Goal: Ask a question

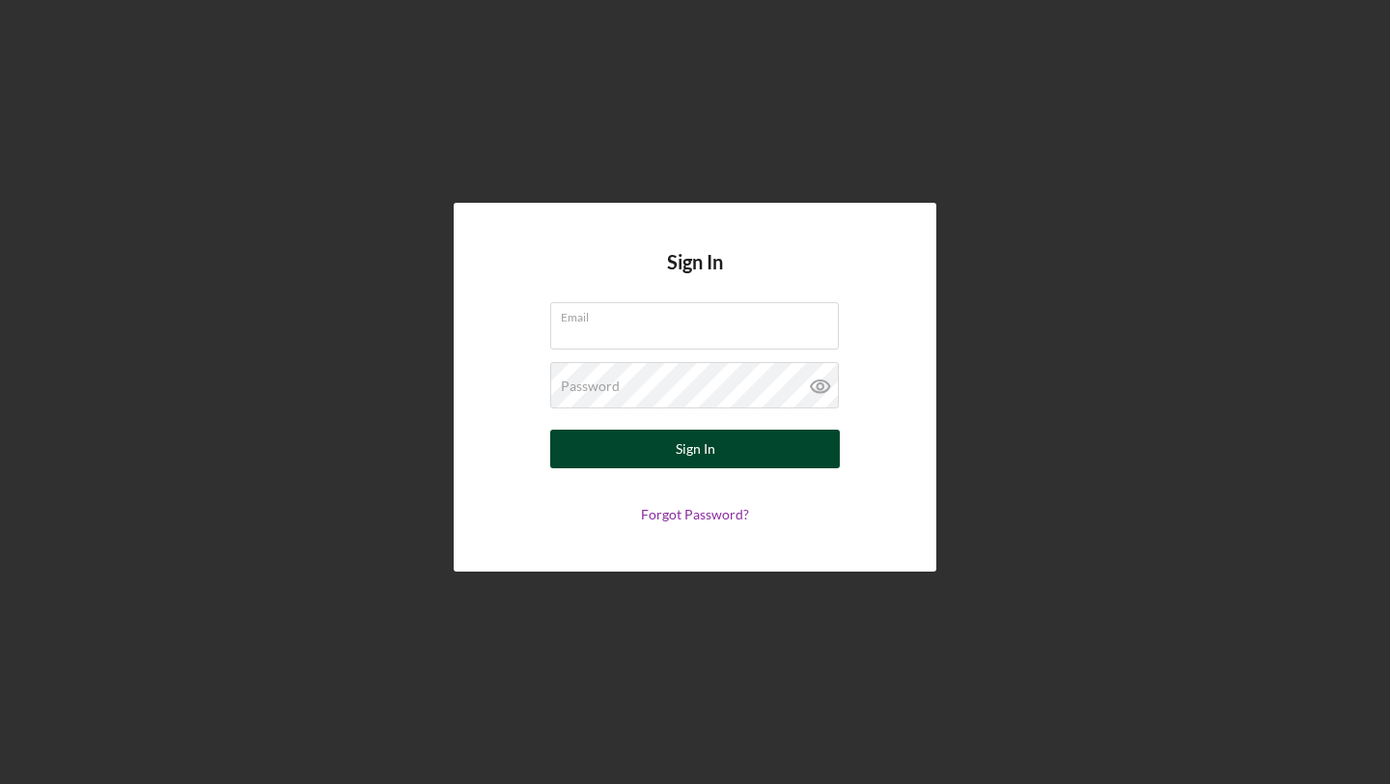
type input "[EMAIL_ADDRESS][DOMAIN_NAME]"
click at [738, 456] on button "Sign In" at bounding box center [695, 449] width 290 height 39
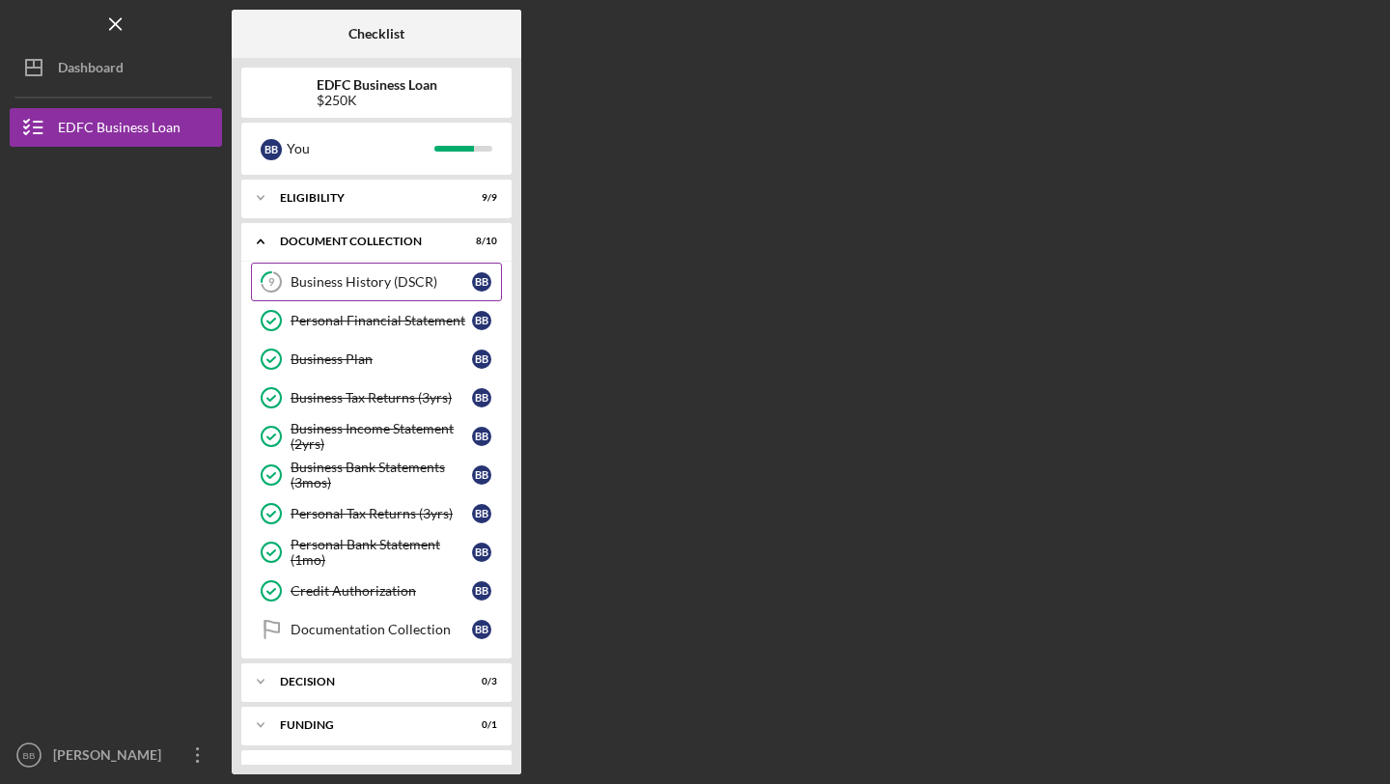
click at [373, 285] on div "Business History (DSCR)" at bounding box center [382, 281] width 182 height 15
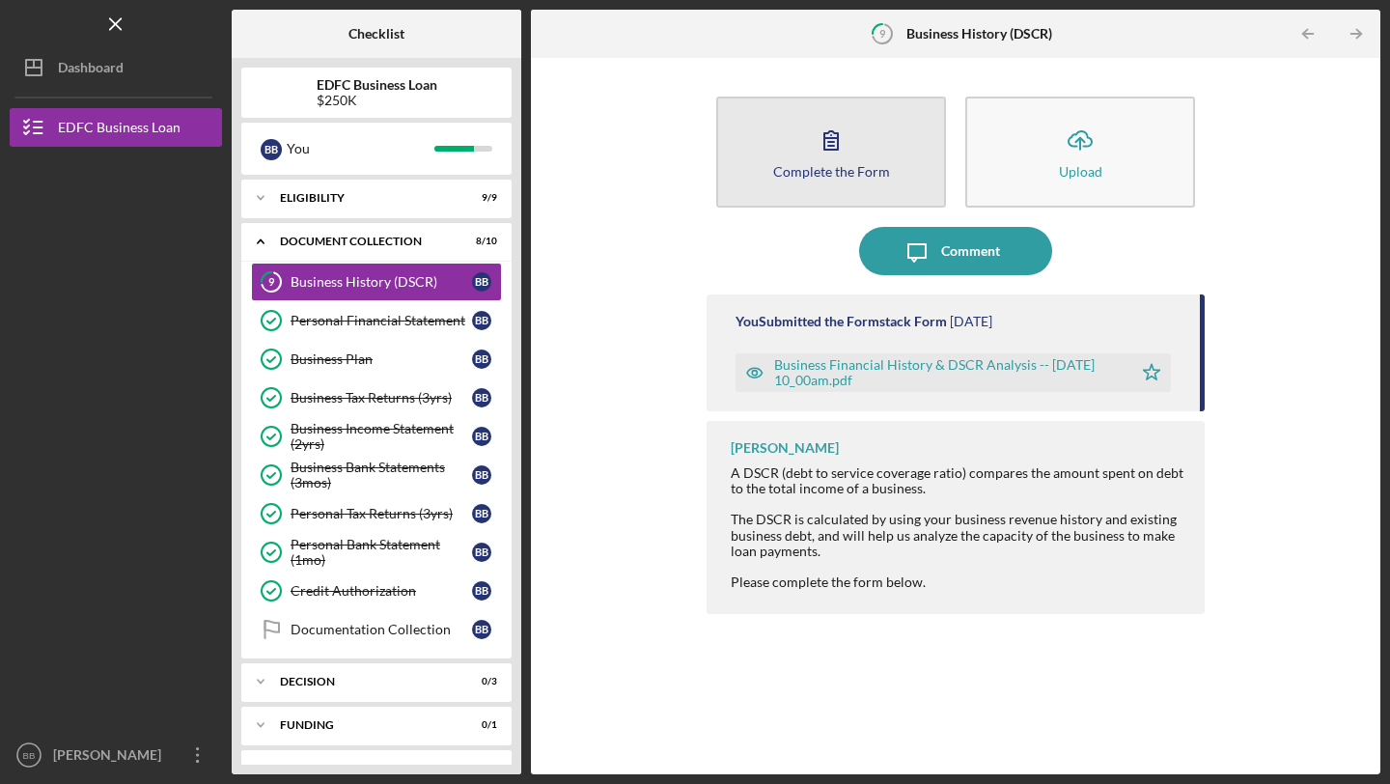
click at [857, 192] on button "Complete the Form Form" at bounding box center [831, 152] width 230 height 111
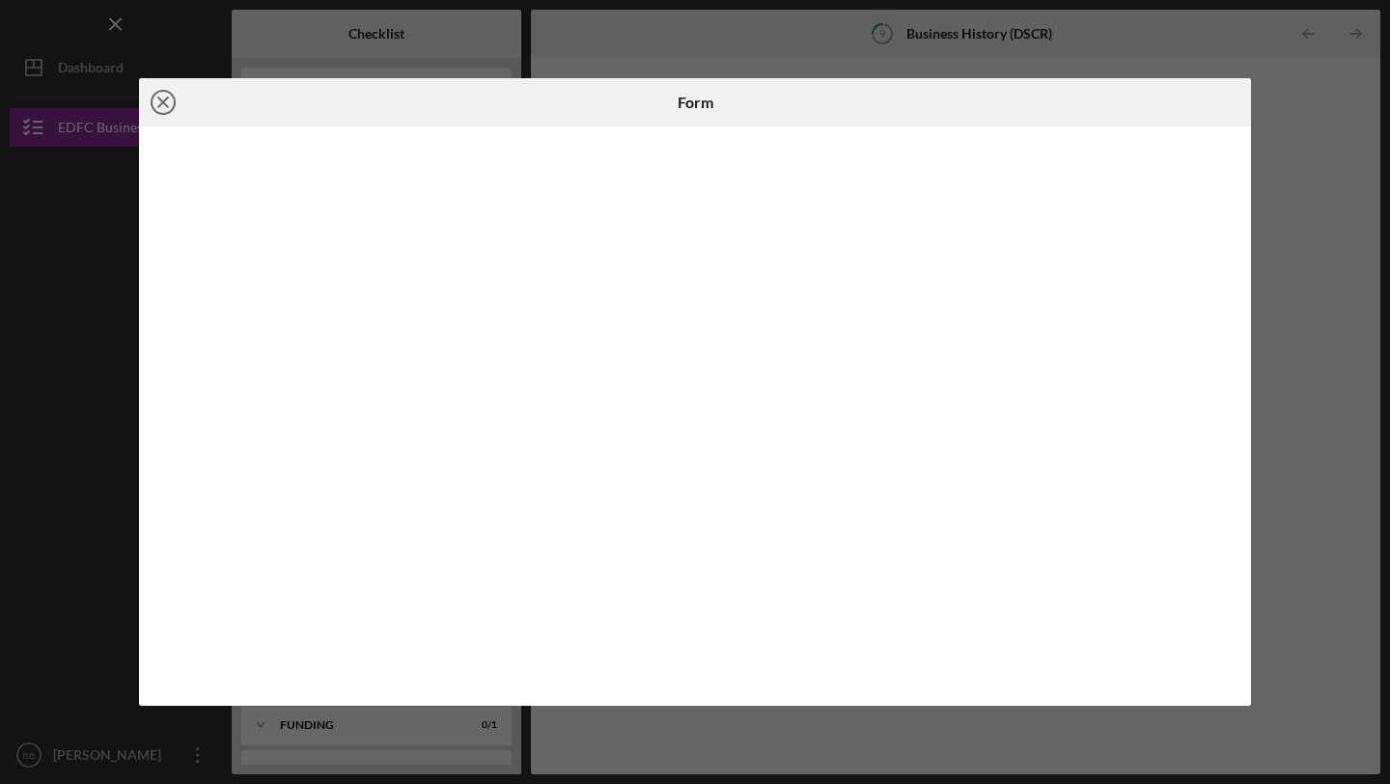
click at [162, 92] on circle at bounding box center [163, 102] width 23 height 23
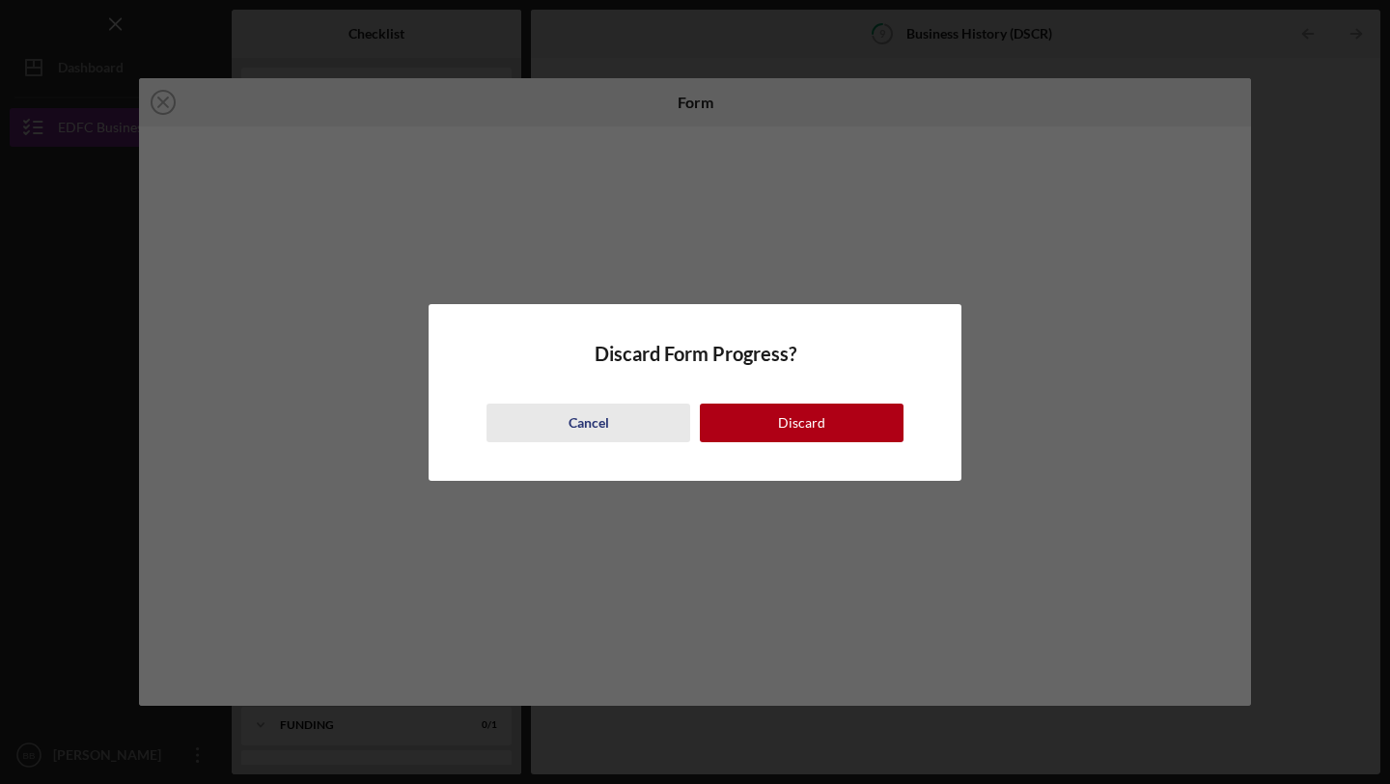
click at [564, 426] on button "Cancel" at bounding box center [589, 423] width 204 height 39
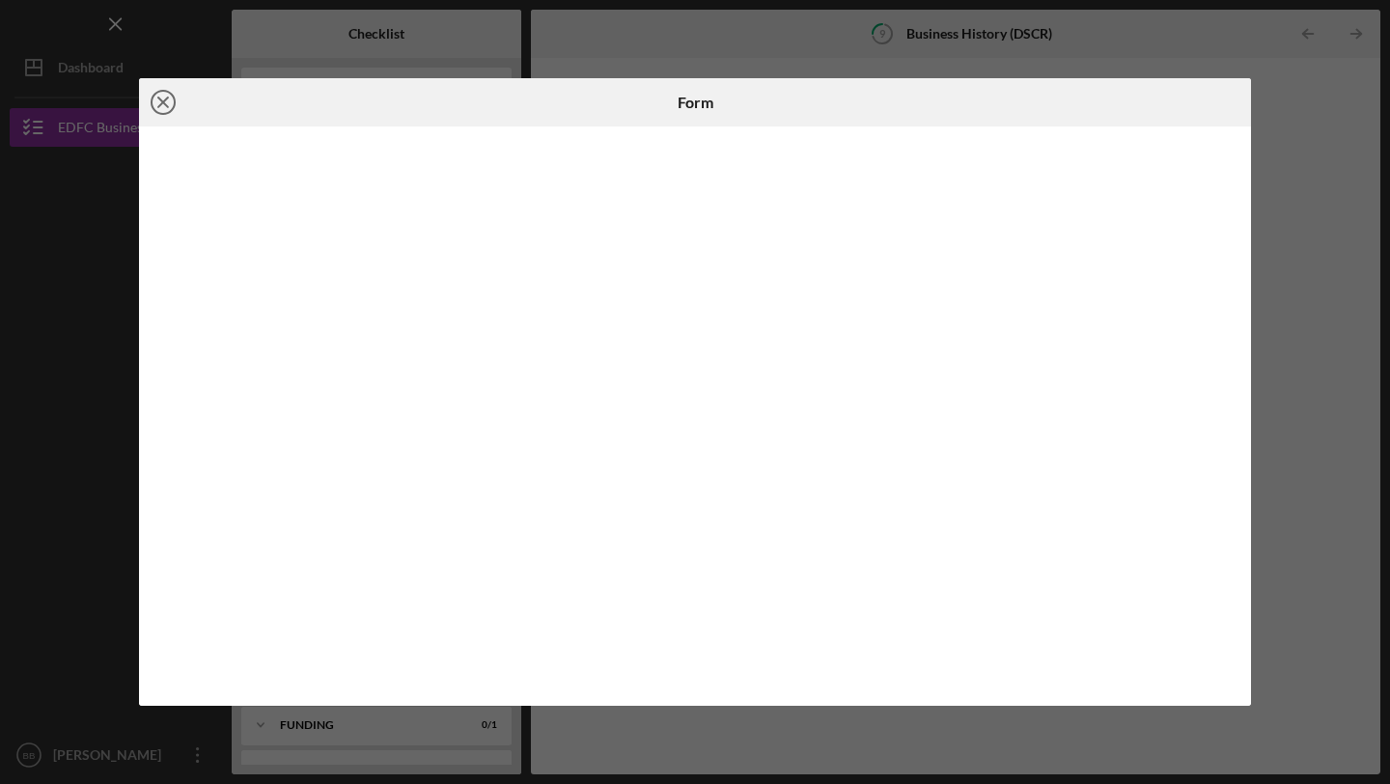
click at [164, 98] on icon "Icon/Close" at bounding box center [163, 102] width 48 height 48
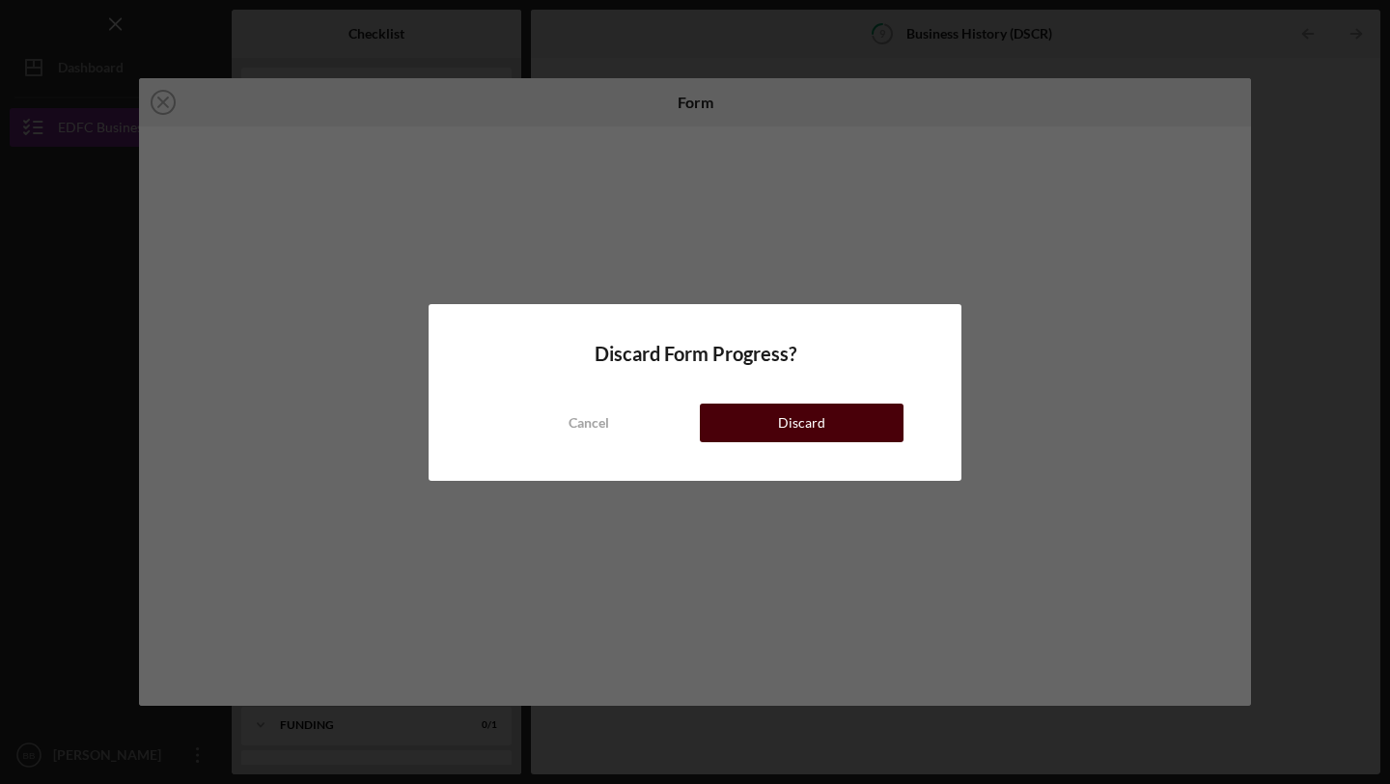
click at [838, 433] on button "Discard" at bounding box center [802, 423] width 204 height 39
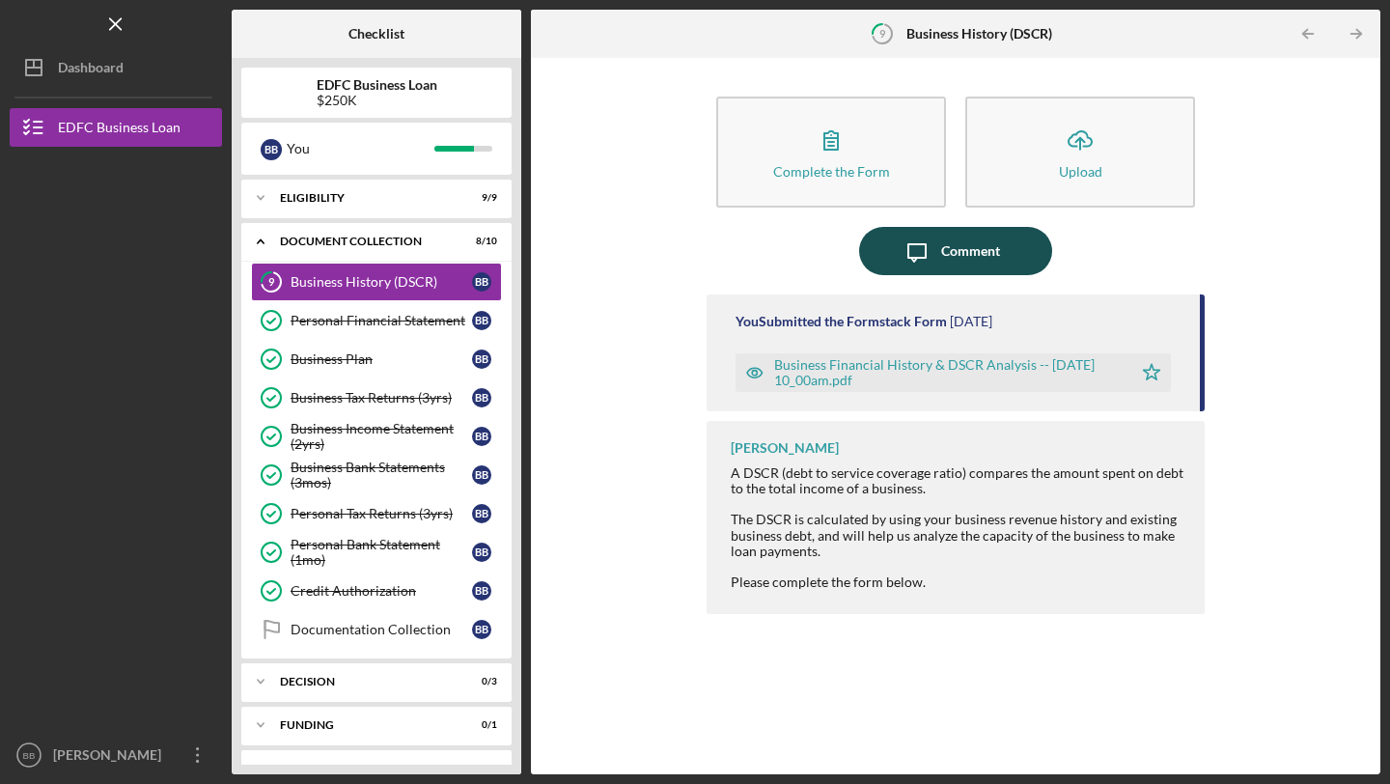
click at [941, 251] on div "Comment" at bounding box center [970, 251] width 59 height 48
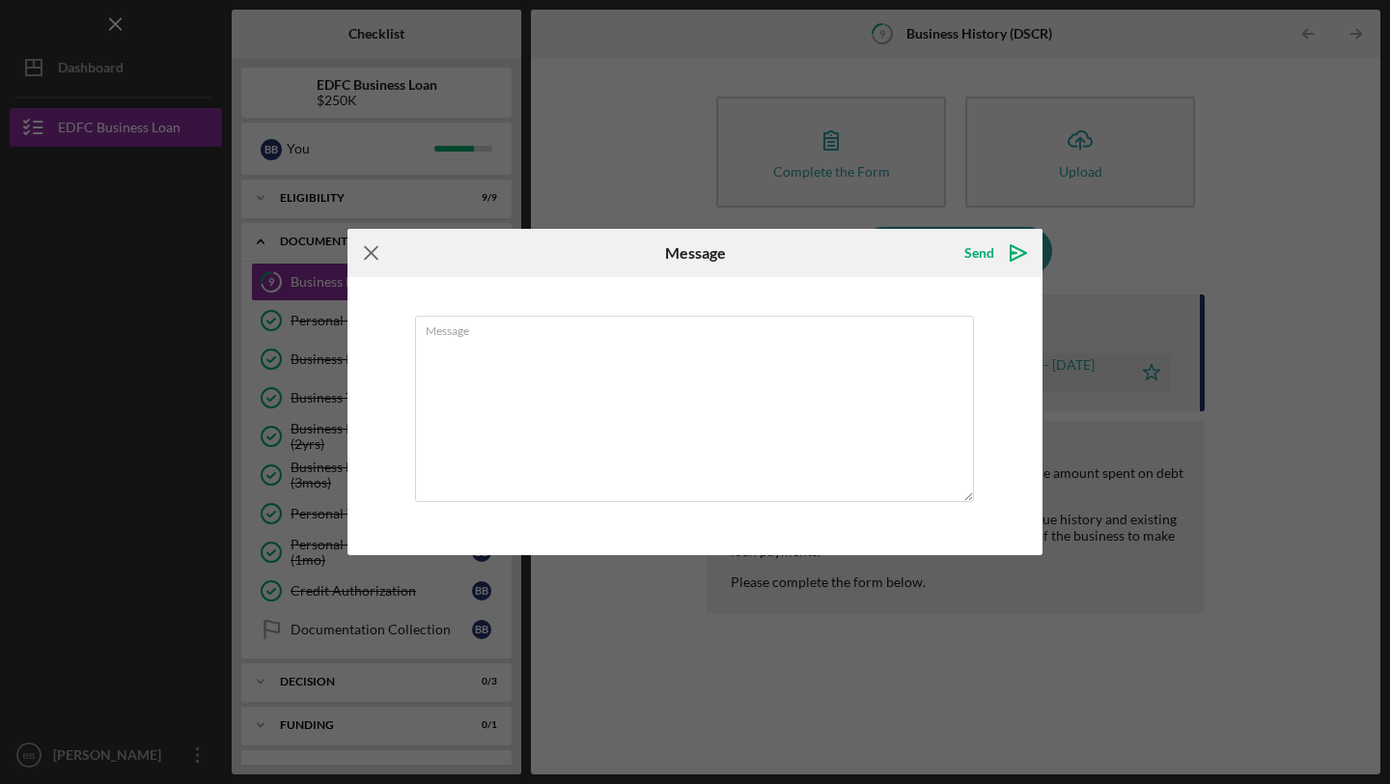
click at [366, 254] on icon "Icon/Menu Close" at bounding box center [372, 253] width 48 height 48
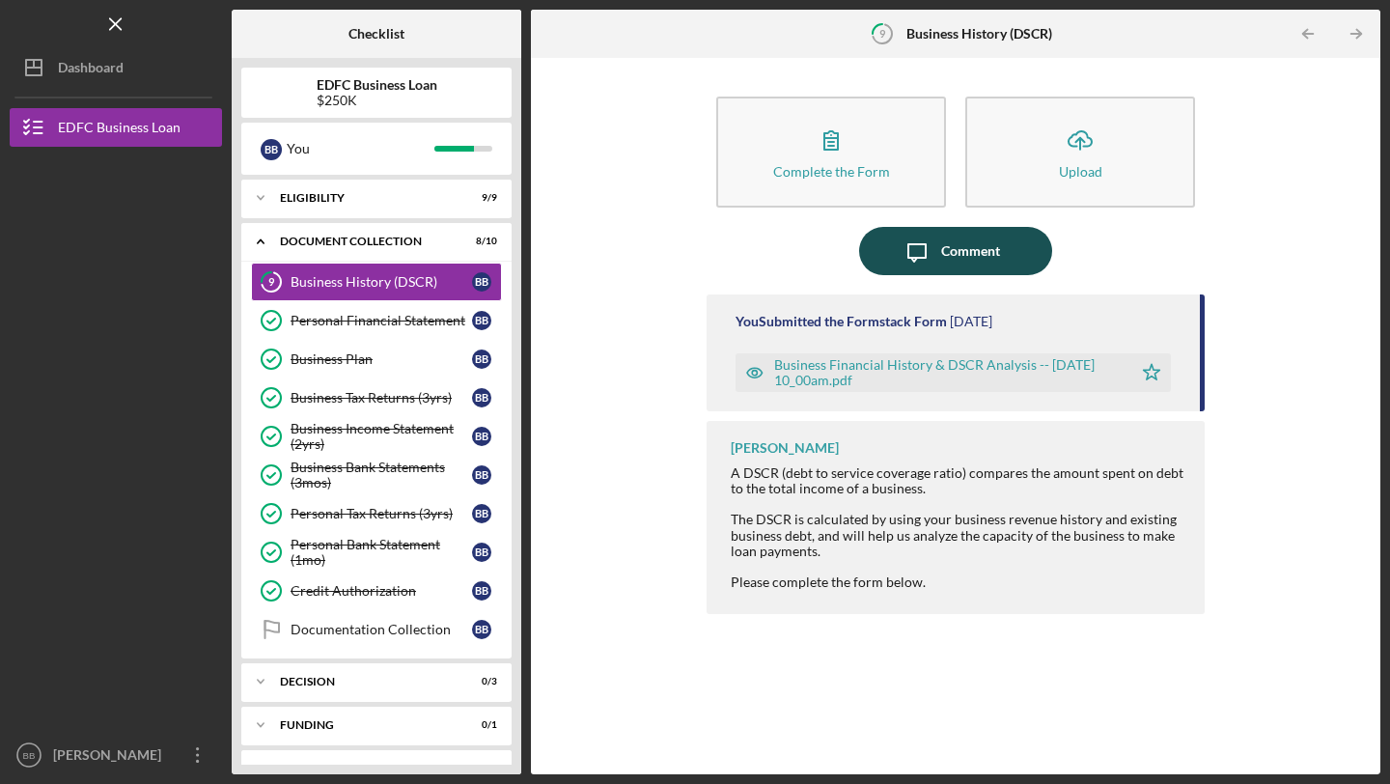
click at [938, 261] on icon "Icon/Message" at bounding box center [917, 251] width 48 height 48
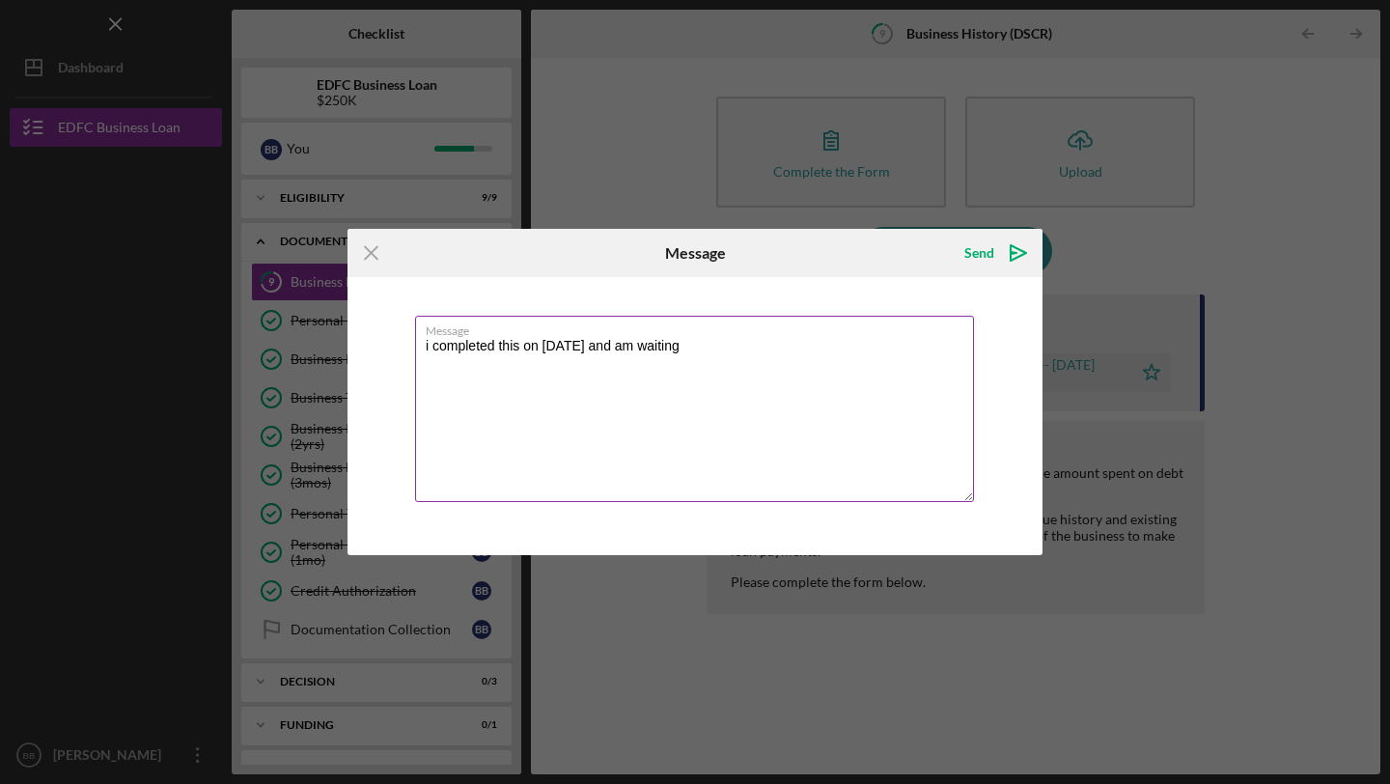
click at [616, 345] on textarea "i completed this on [DATE] and am waiting" at bounding box center [694, 409] width 559 height 186
click at [697, 348] on textarea "i completed this on [DATE] and I am waiting" at bounding box center [694, 409] width 559 height 186
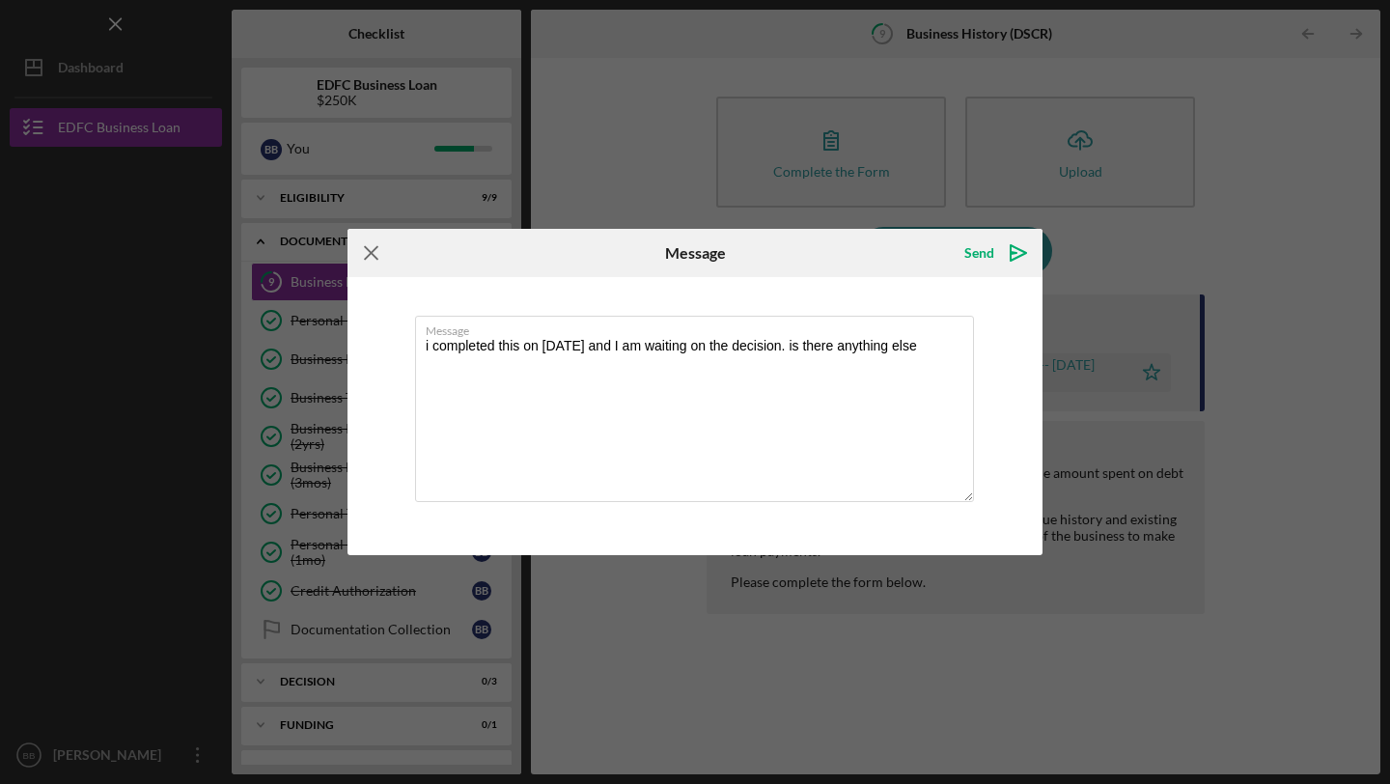
type textarea "i completed this on [DATE] and I am waiting on the decision. is there anything …"
click at [368, 255] on line at bounding box center [371, 253] width 13 height 13
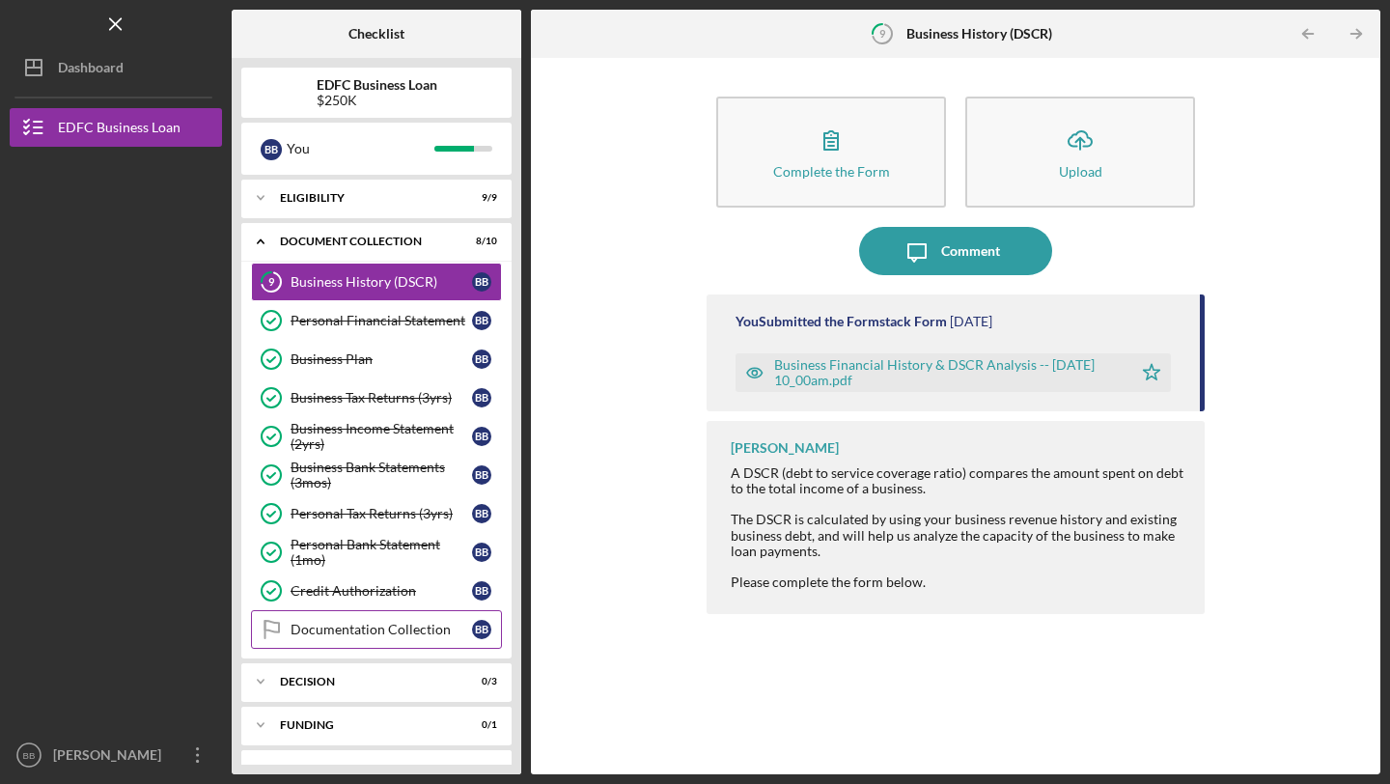
click at [360, 633] on div "Documentation Collection" at bounding box center [382, 629] width 182 height 15
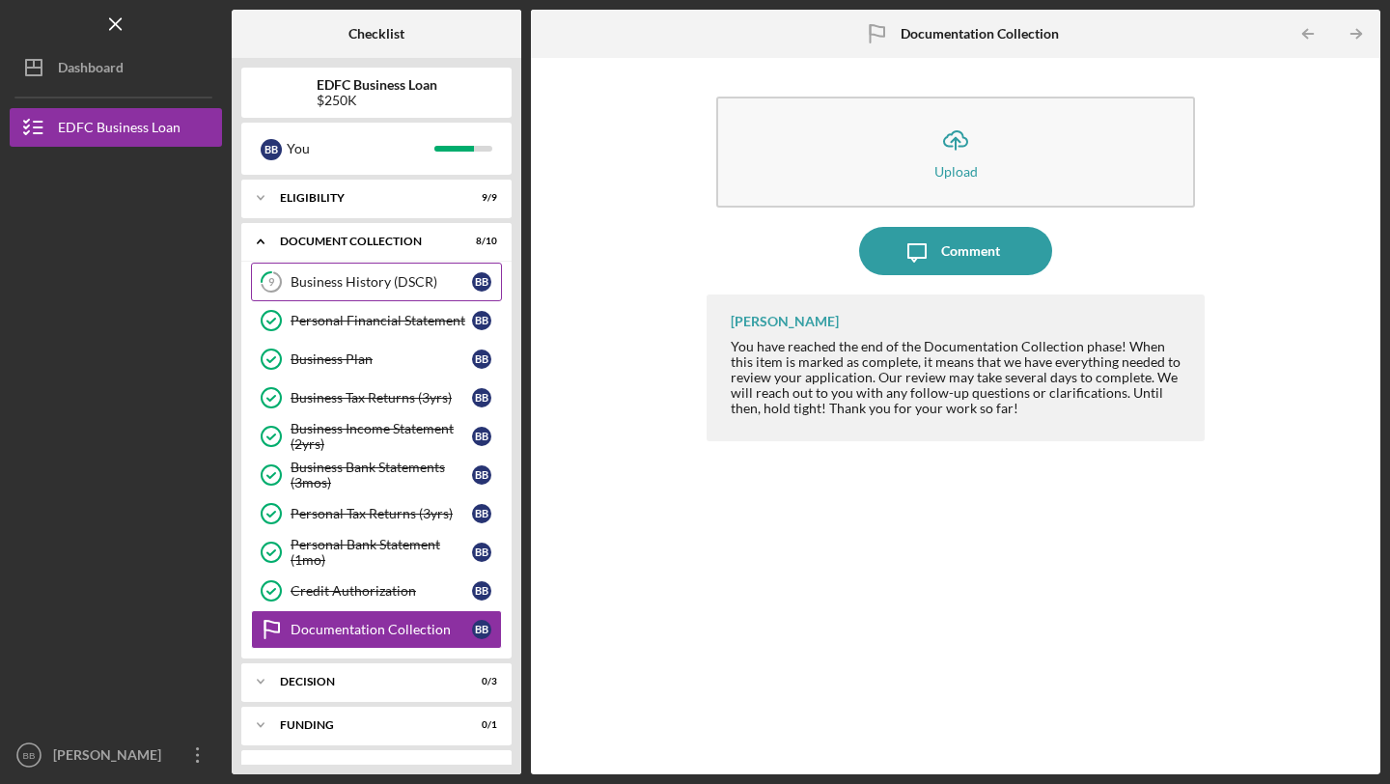
click at [335, 280] on div "Business History (DSCR)" at bounding box center [382, 281] width 182 height 15
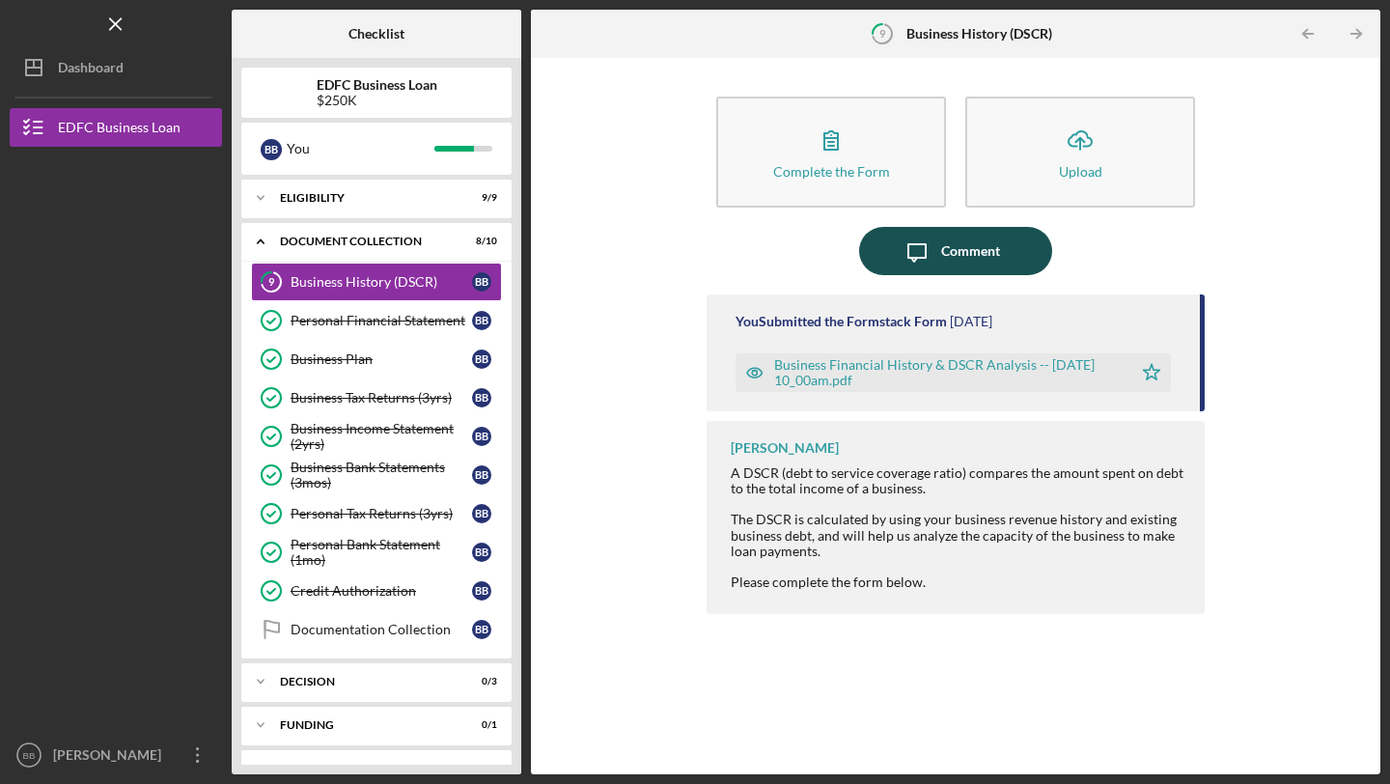
click at [951, 262] on div "Comment" at bounding box center [970, 251] width 59 height 48
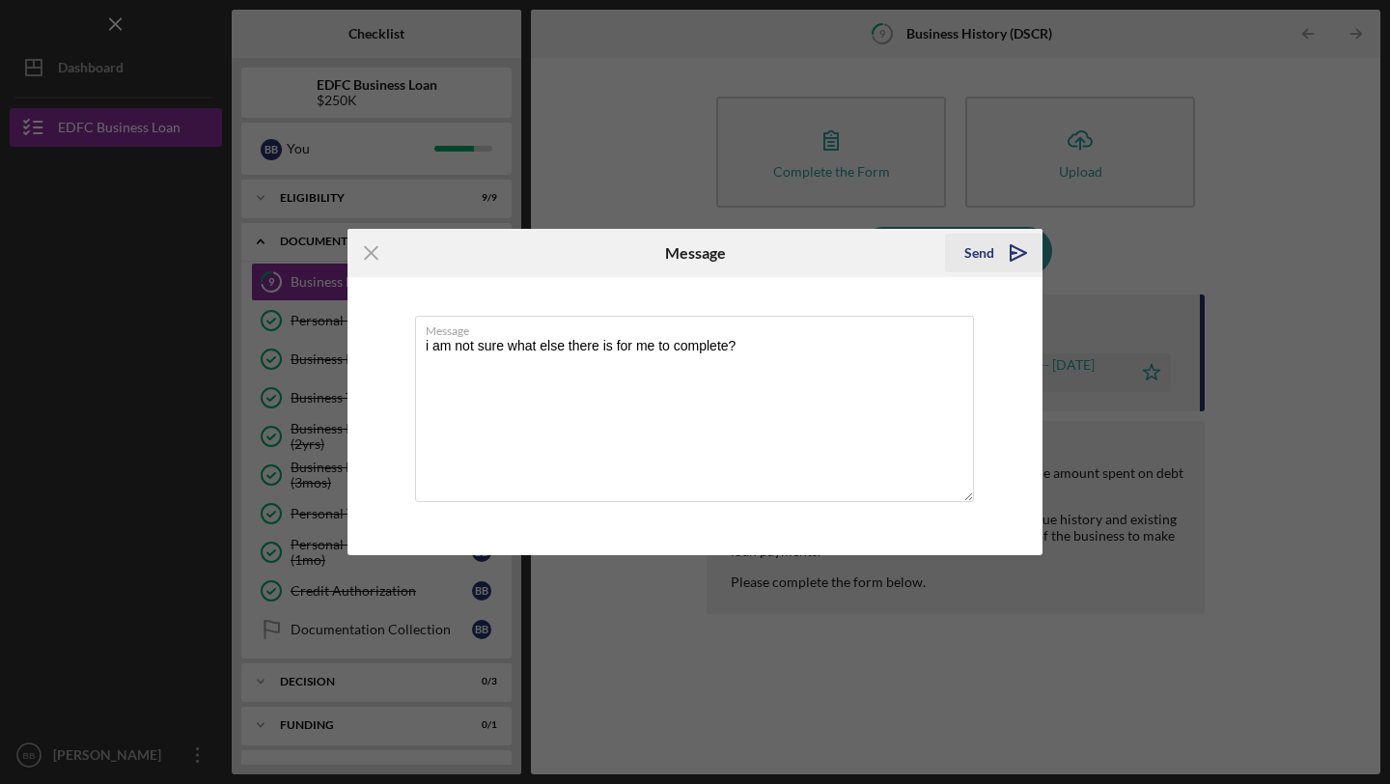
type textarea "i am not sure what else there is for me to complete?"
click at [982, 255] on div "Send" at bounding box center [980, 253] width 30 height 39
